Goal: Find specific page/section

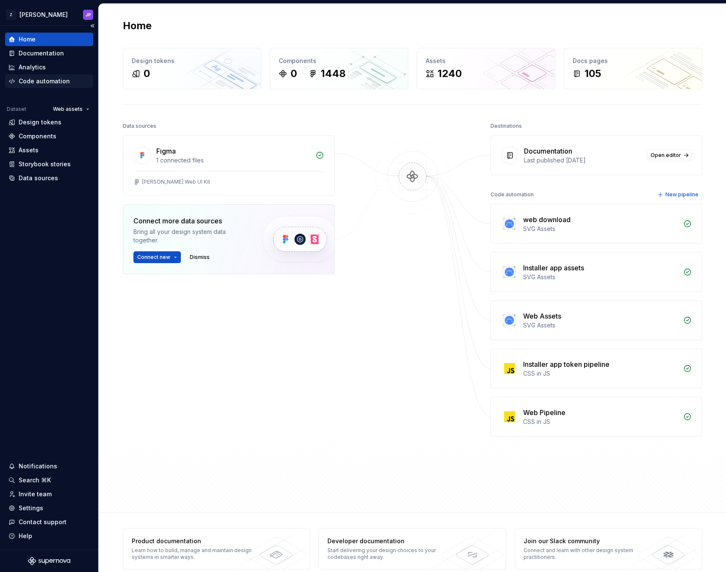
click at [35, 80] on div "Code automation" at bounding box center [44, 81] width 51 height 8
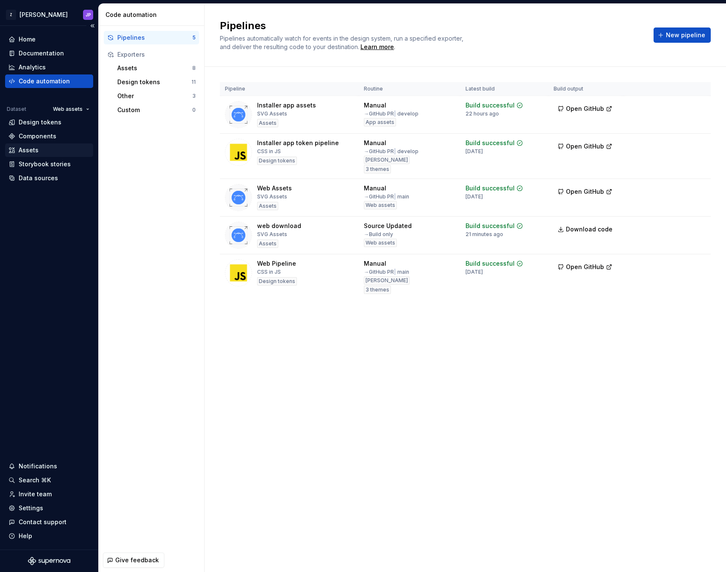
click at [38, 151] on div "Assets" at bounding box center [48, 150] width 81 height 8
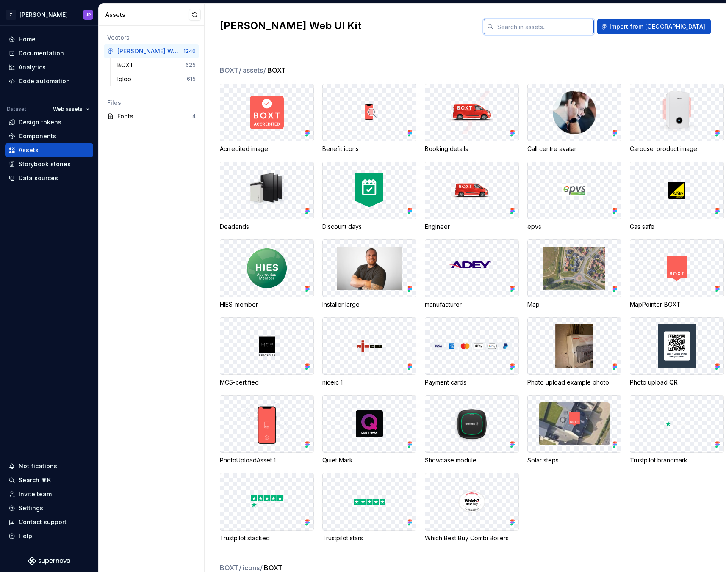
click at [594, 26] on input "text" at bounding box center [544, 26] width 100 height 15
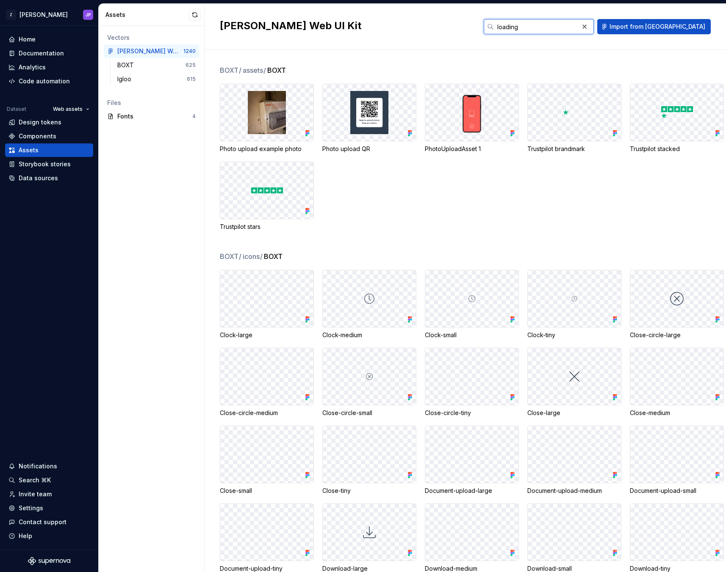
type input "loading"
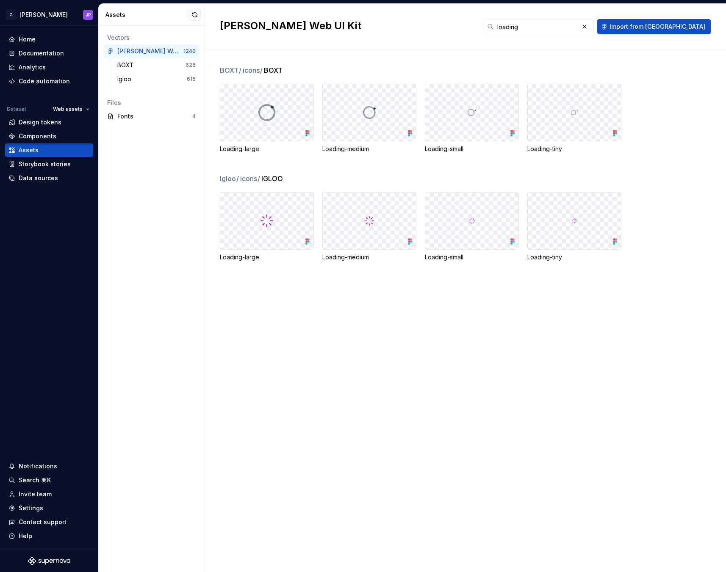
click at [349, 127] on div at bounding box center [369, 112] width 93 height 57
click at [367, 120] on div at bounding box center [369, 112] width 93 height 57
